Goal: Information Seeking & Learning: Learn about a topic

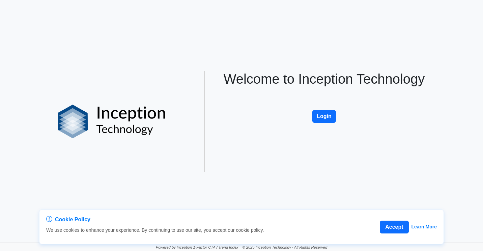
click at [59, 70] on div "Cookie Policy We use cookies to enhance your experience. By continuing to use o…" at bounding box center [241, 121] width 483 height 243
click at [323, 114] on button "Login" at bounding box center [324, 116] width 24 height 13
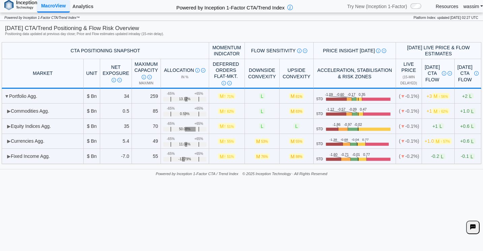
click at [86, 7] on link "Analytics" at bounding box center [83, 6] width 26 height 11
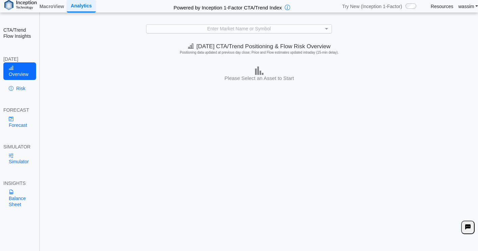
click at [180, 27] on div "Enter Market Name or Symbol" at bounding box center [238, 29] width 185 height 8
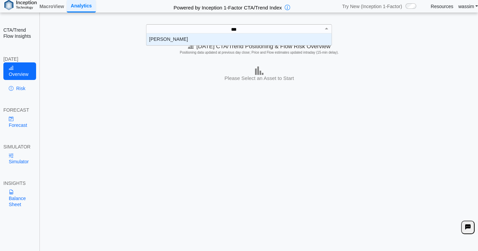
scroll to position [7, 180]
type input "*****"
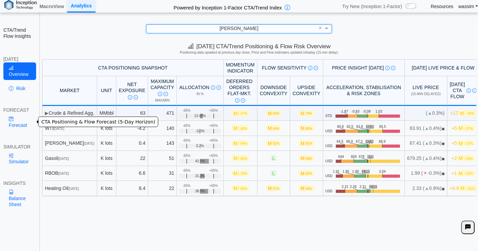
click at [16, 117] on link "Forecast" at bounding box center [19, 122] width 33 height 18
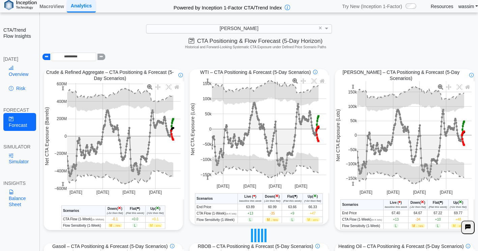
click at [16, 89] on link "Risk" at bounding box center [19, 88] width 33 height 11
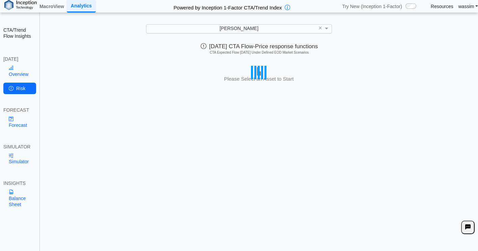
click at [222, 42] on div "Today's CTA Flow-Price response functions CTA Expected Flow Today Under Defined…" at bounding box center [259, 49] width 438 height 19
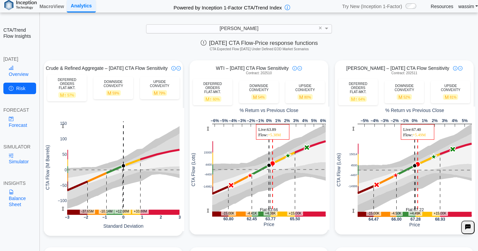
scroll to position [6, 0]
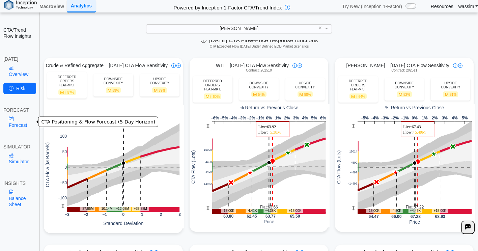
click at [13, 122] on link "Forecast" at bounding box center [19, 122] width 33 height 18
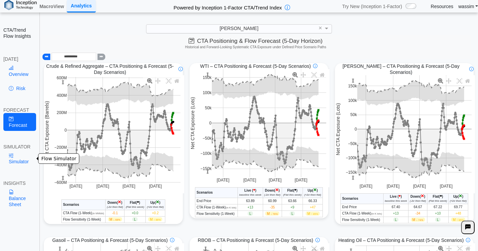
click at [16, 160] on link "Simulator" at bounding box center [19, 159] width 33 height 18
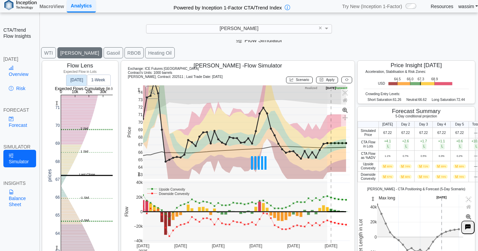
click at [16, 75] on link "Overview" at bounding box center [19, 71] width 33 height 18
click at [15, 75] on link "Overview" at bounding box center [19, 71] width 33 height 18
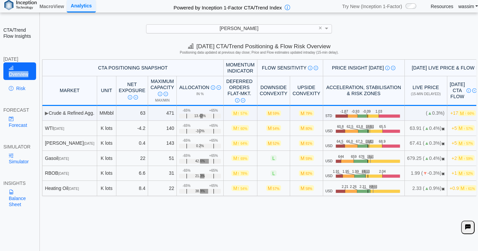
scroll to position [0, 0]
drag, startPoint x: 15, startPoint y: 75, endPoint x: 12, endPoint y: 122, distance: 48.0
click at [11, 116] on icon at bounding box center [11, 118] width 5 height 5
click at [12, 122] on link "Forecast" at bounding box center [19, 122] width 33 height 18
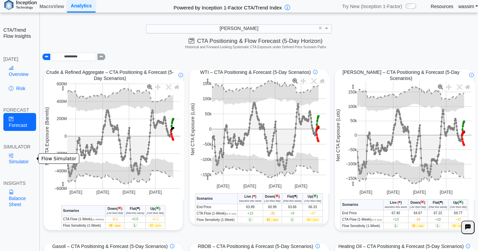
drag, startPoint x: 12, startPoint y: 122, endPoint x: 10, endPoint y: 160, distance: 37.6
click at [10, 160] on link "Simulator" at bounding box center [19, 159] width 33 height 18
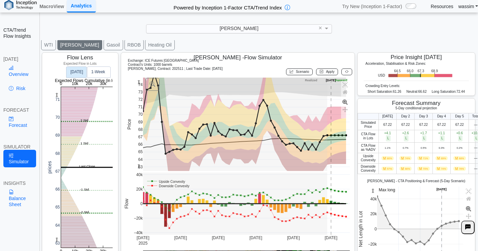
scroll to position [18, 0]
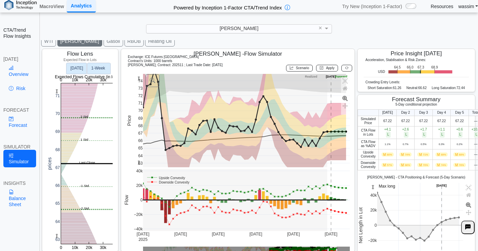
click at [100, 66] on text "1‑Week" at bounding box center [98, 68] width 14 height 5
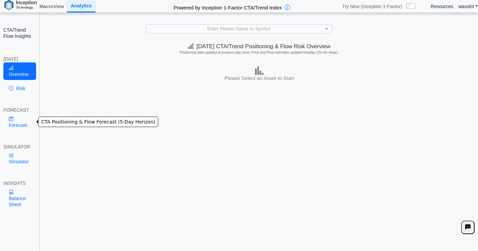
click at [11, 126] on link "Forecast" at bounding box center [19, 122] width 33 height 18
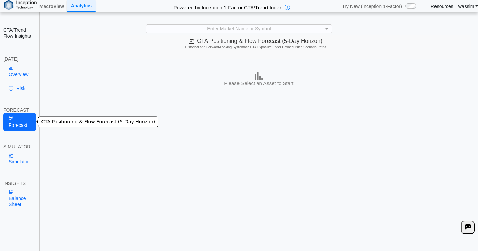
click at [25, 124] on link "Forecast" at bounding box center [19, 122] width 33 height 18
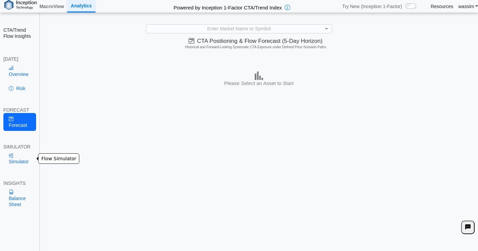
click at [18, 160] on link "Simulator" at bounding box center [19, 159] width 33 height 18
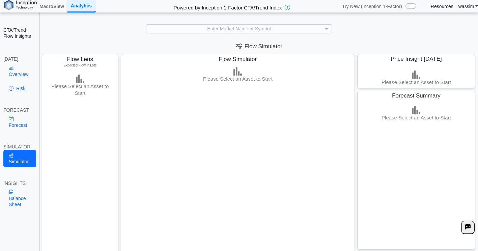
click at [220, 23] on div "**********" at bounding box center [239, 133] width 478 height 267
click at [215, 25] on div "Enter Market Name or Symbol" at bounding box center [238, 28] width 185 height 8
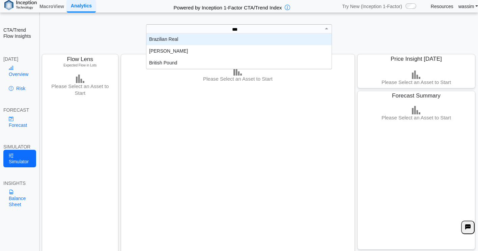
scroll to position [7, 180]
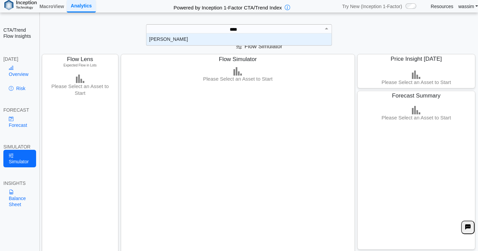
type input "*****"
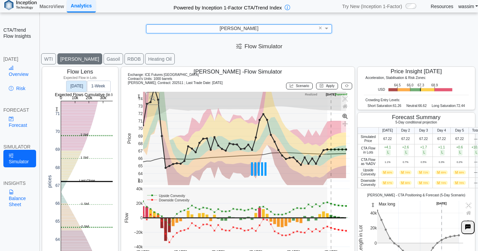
scroll to position [13, 0]
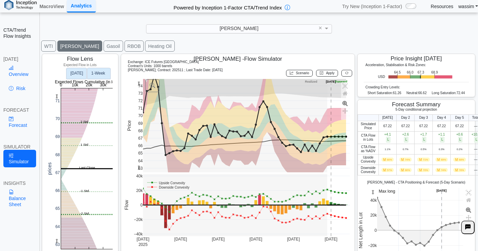
click at [98, 68] on rect at bounding box center [98, 73] width 23 height 11
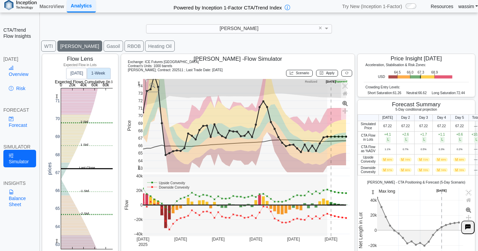
click at [97, 72] on text "1‑Week" at bounding box center [98, 73] width 14 height 5
